Goal: Navigation & Orientation: Find specific page/section

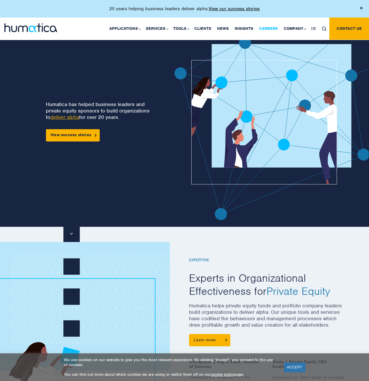
click at [267, 28] on link "Careers" at bounding box center [268, 29] width 25 height 22
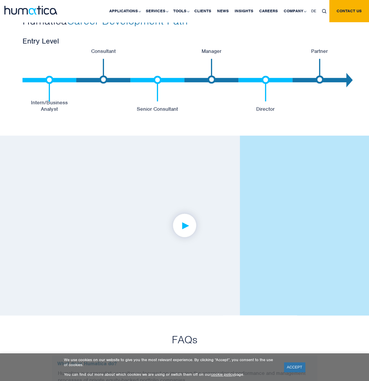
scroll to position [1255, 0]
click at [190, 228] on img at bounding box center [184, 225] width 45 height 45
click at [185, 224] on img at bounding box center [184, 225] width 45 height 45
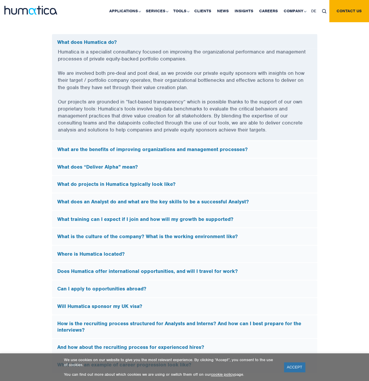
scroll to position [1577, 0]
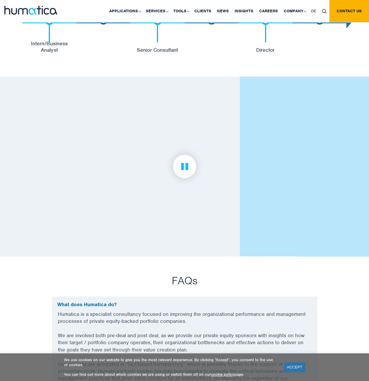
click at [180, 172] on img at bounding box center [184, 166] width 45 height 45
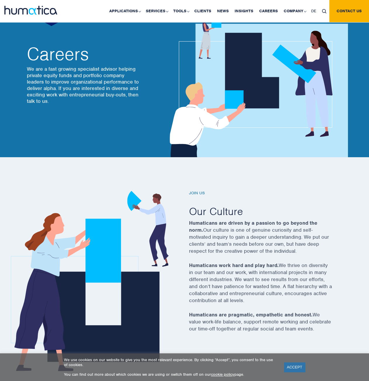
scroll to position [0, 0]
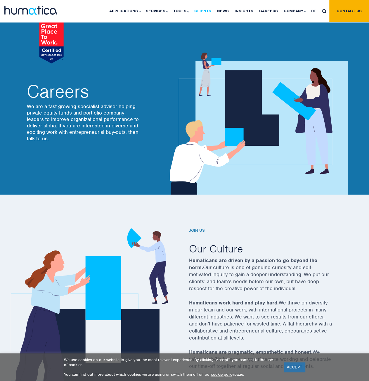
click at [208, 12] on link "Clients" at bounding box center [202, 11] width 23 height 22
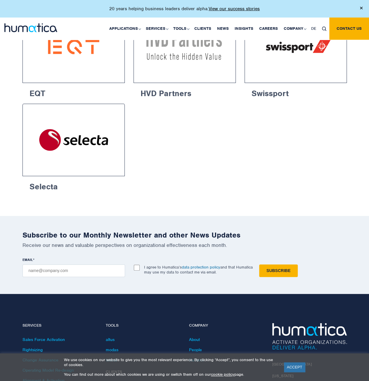
scroll to position [992, 0]
